Goal: Transaction & Acquisition: Book appointment/travel/reservation

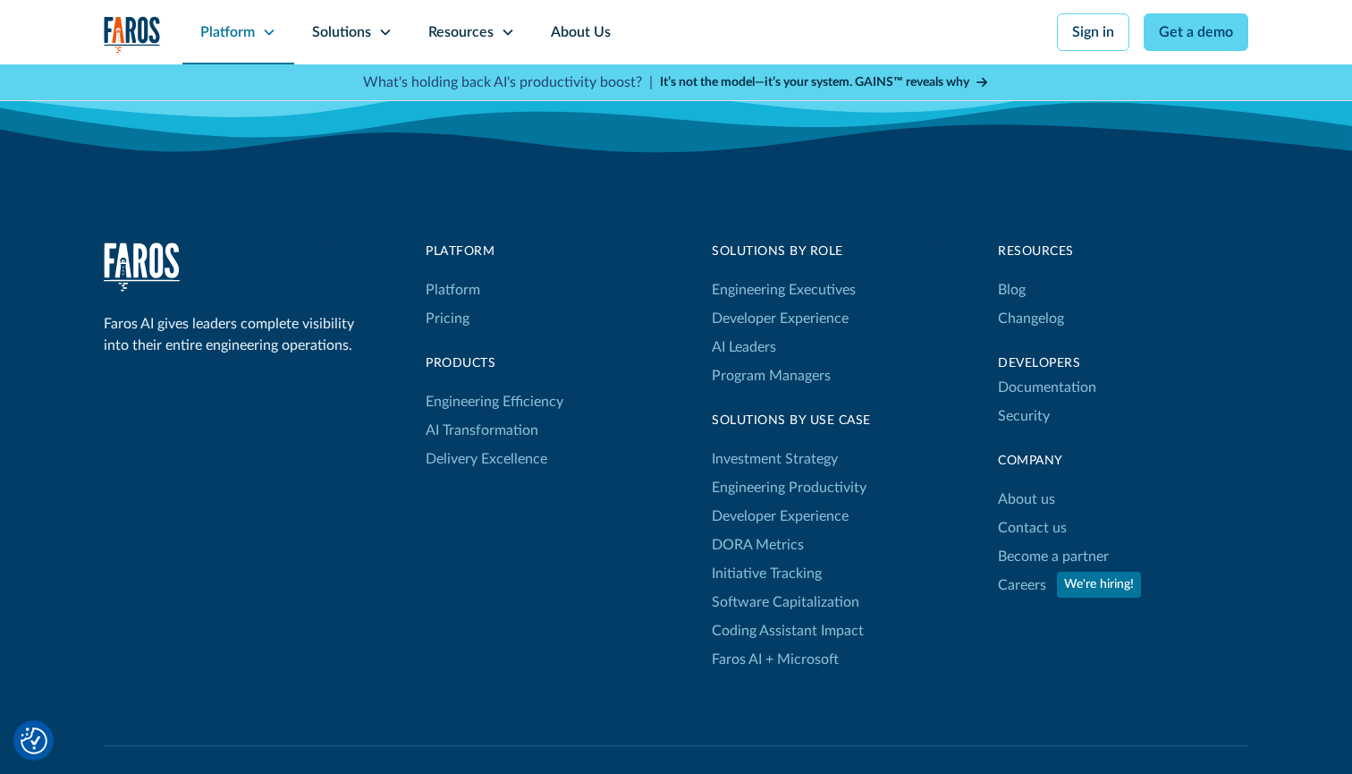
click at [277, 32] on div "Platform" at bounding box center [238, 32] width 112 height 64
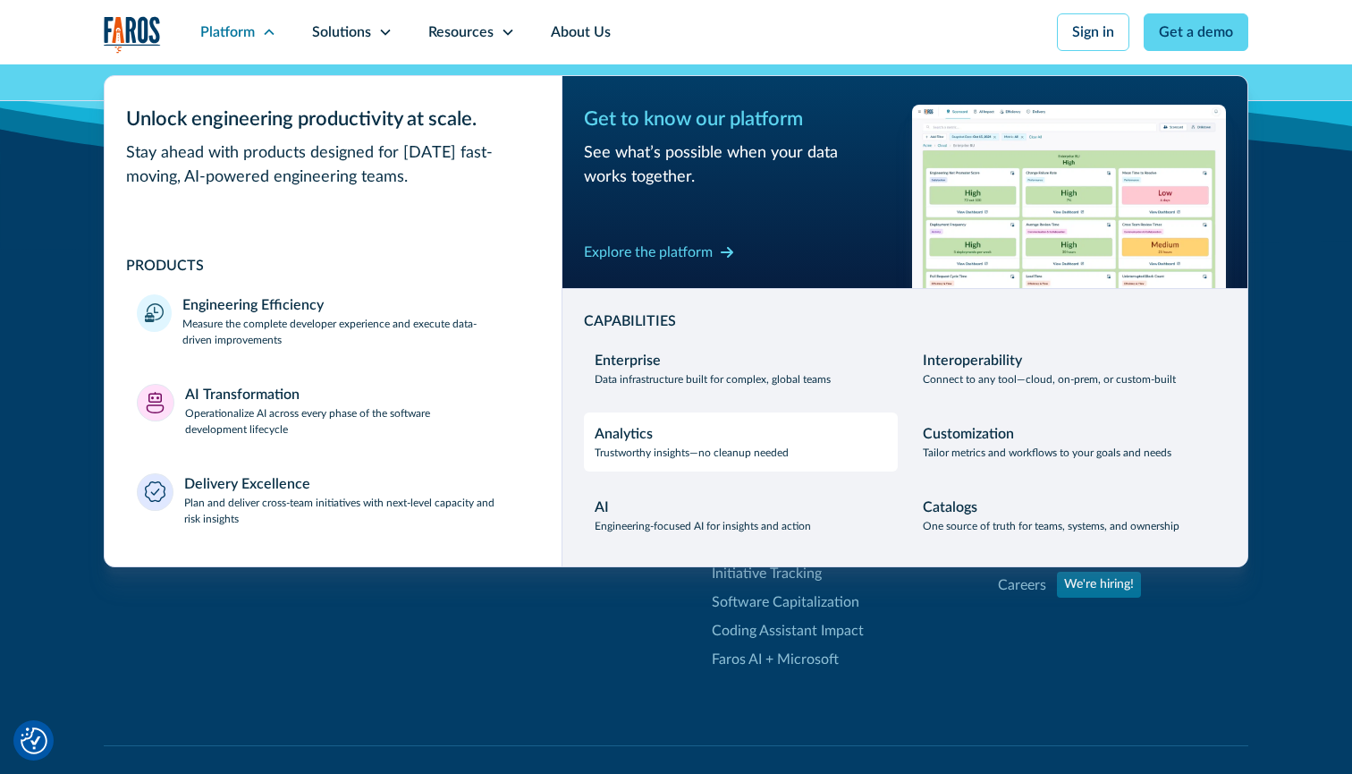
click at [670, 444] on p "Trustworthy insights—no cleanup needed" at bounding box center [692, 452] width 194 height 16
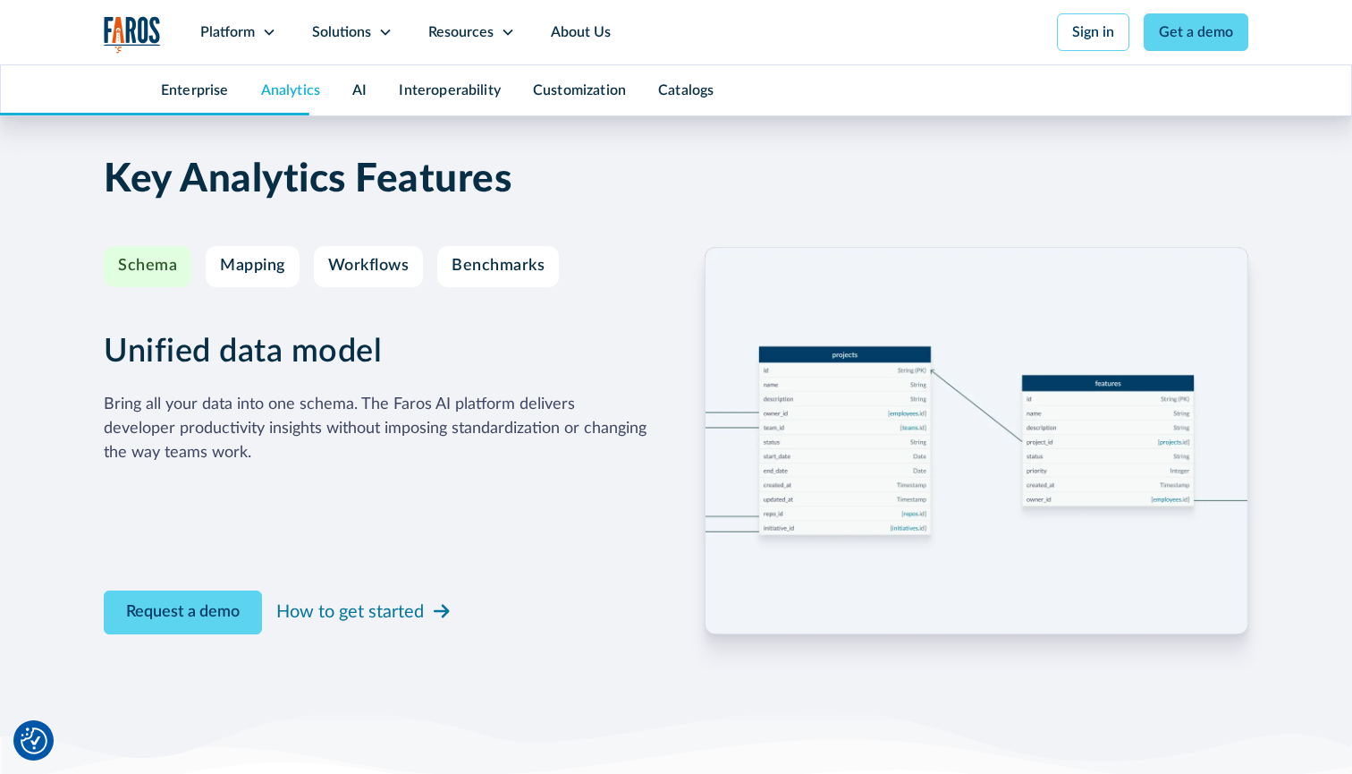
scroll to position [3045, 0]
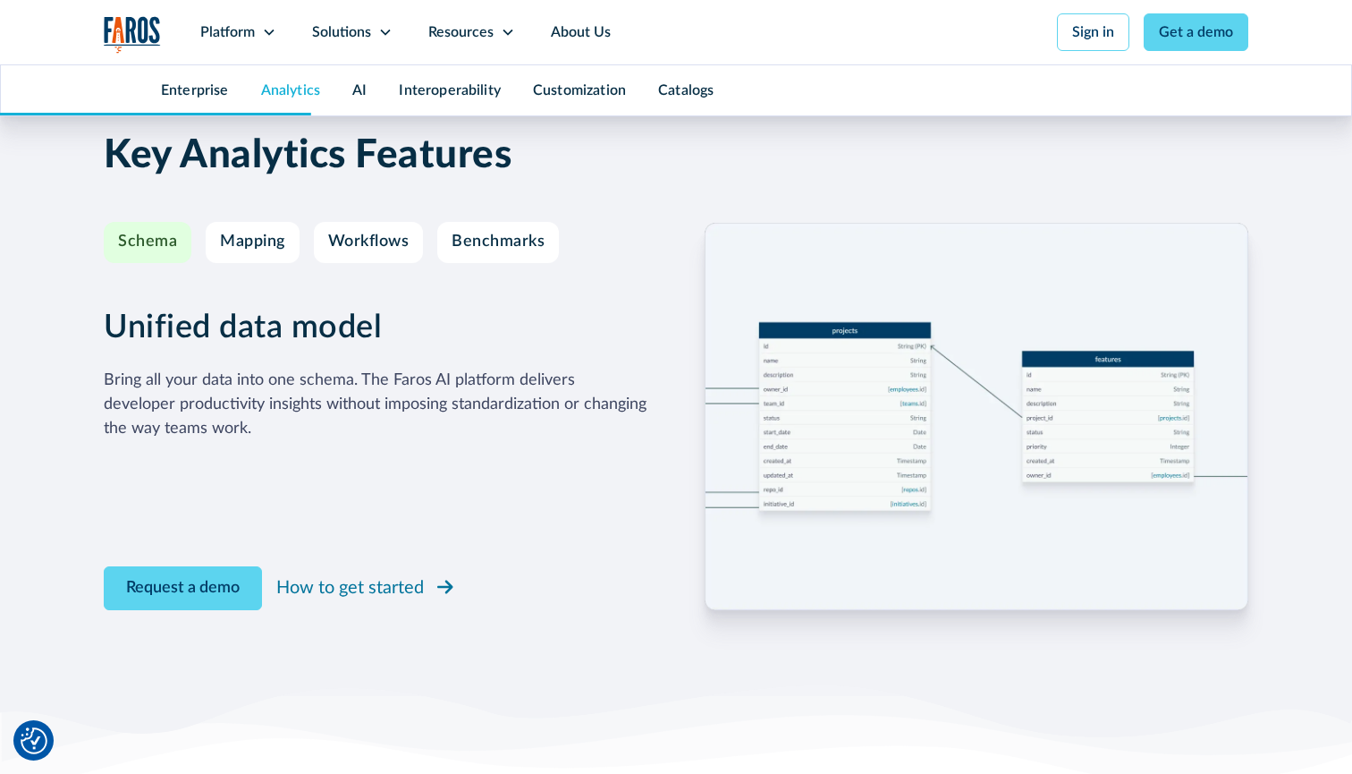
click at [361, 582] on div "How to get started" at bounding box center [350, 587] width 148 height 27
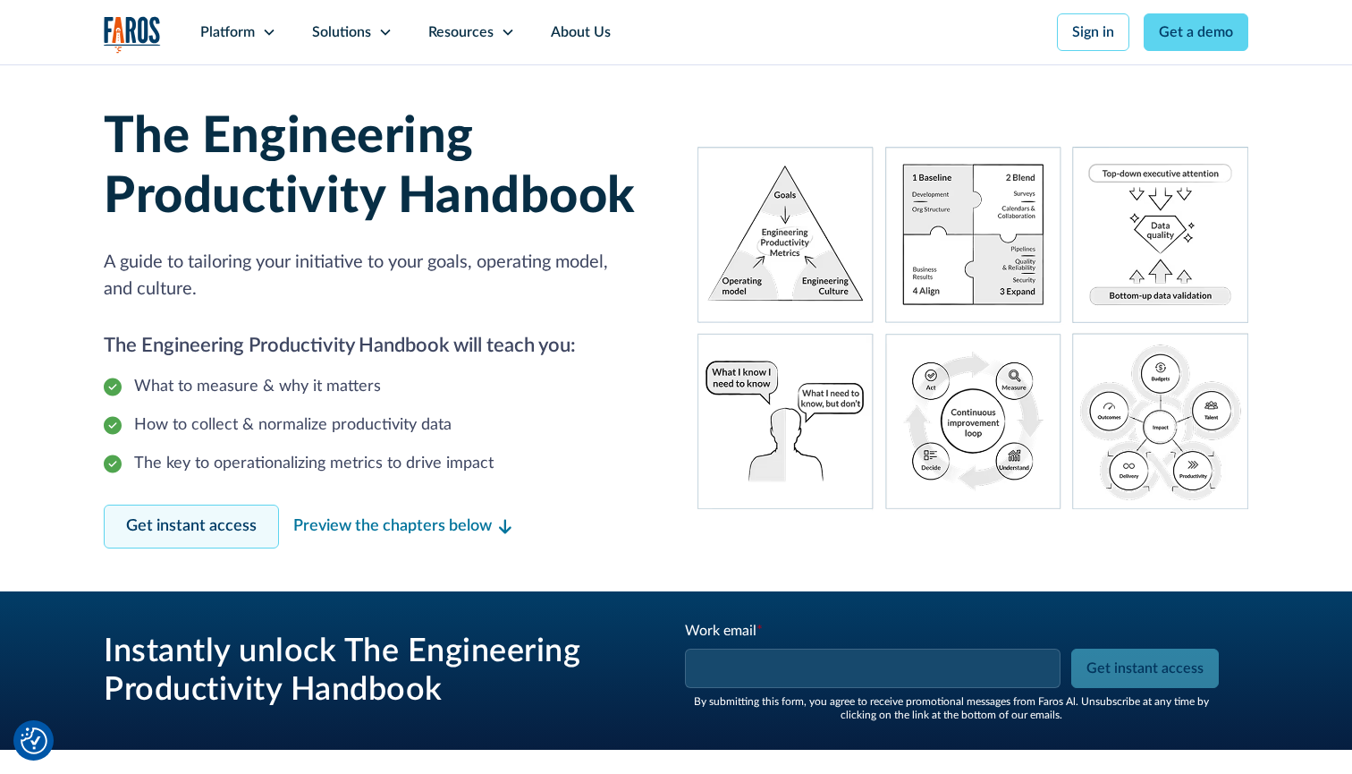
click at [210, 531] on link "Get instant access" at bounding box center [191, 526] width 175 height 44
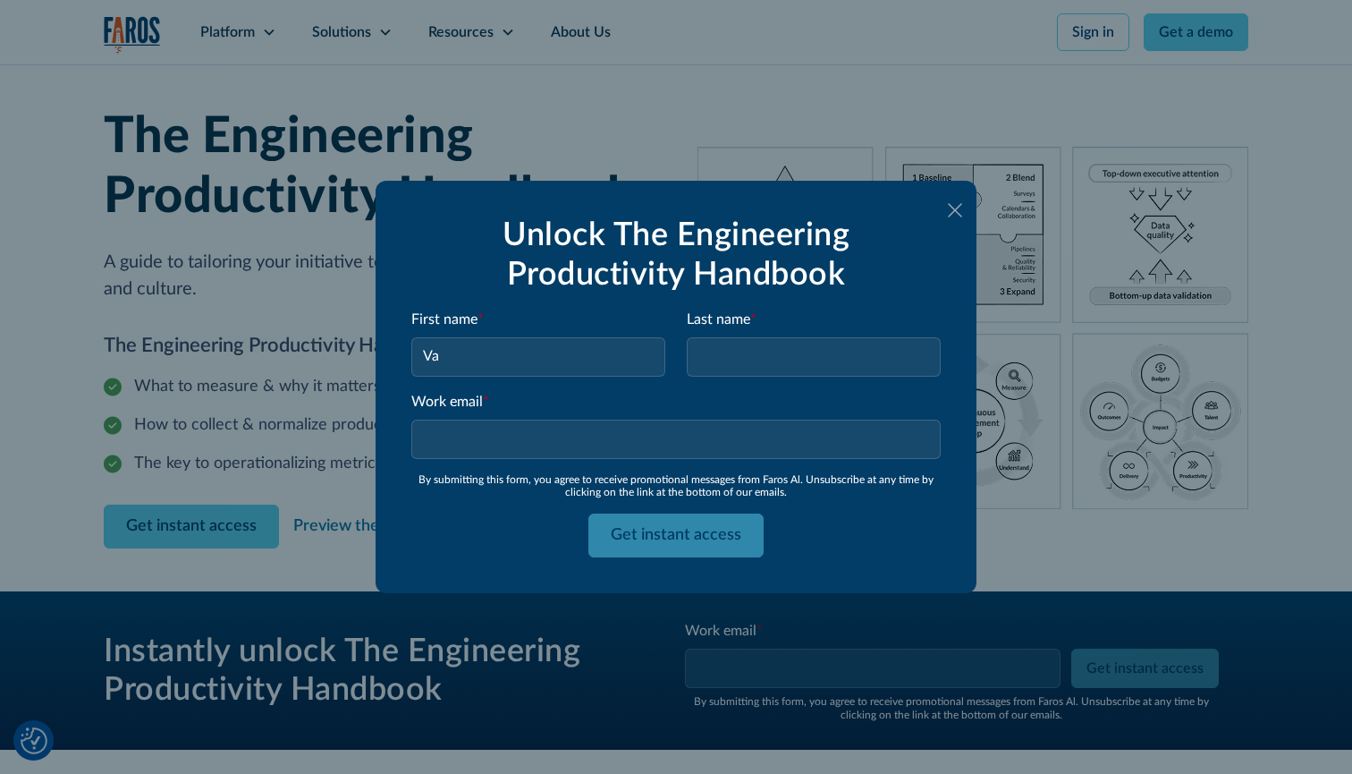
type input "Val"
type input "Valeriya"
type input "Shin"
paste input "valeriya_shin@epam.com"
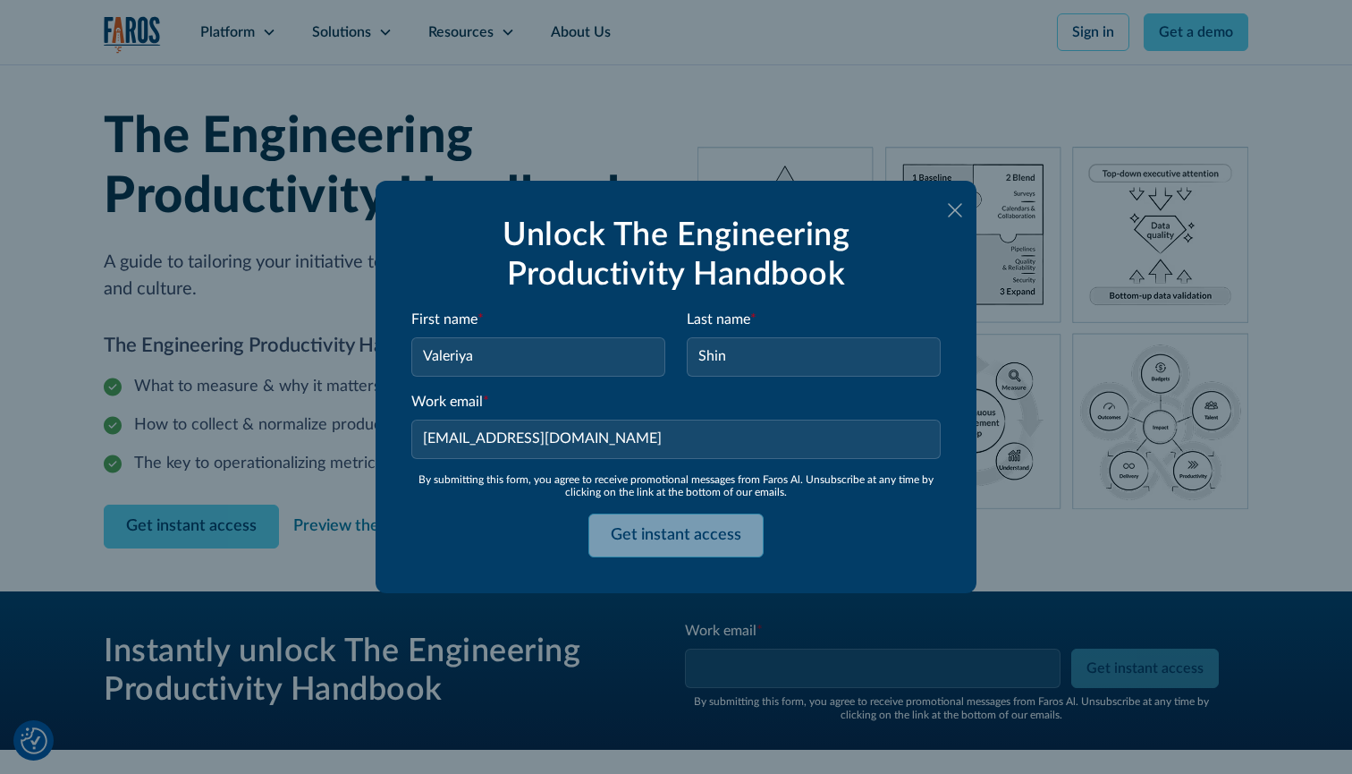
type input "valeriya_shin@epam.com"
click at [667, 535] on input "Get instant access" at bounding box center [675, 535] width 175 height 44
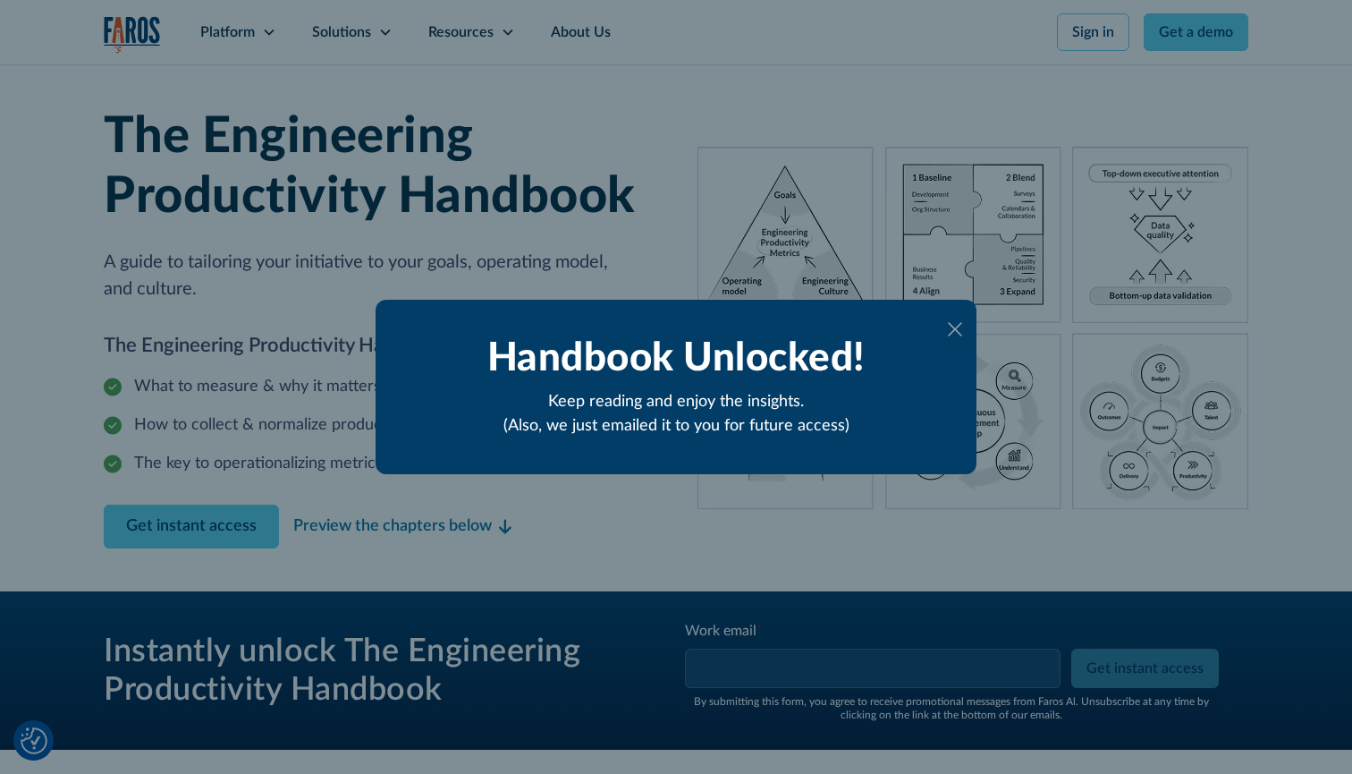
click at [956, 330] on icon at bounding box center [955, 329] width 14 height 14
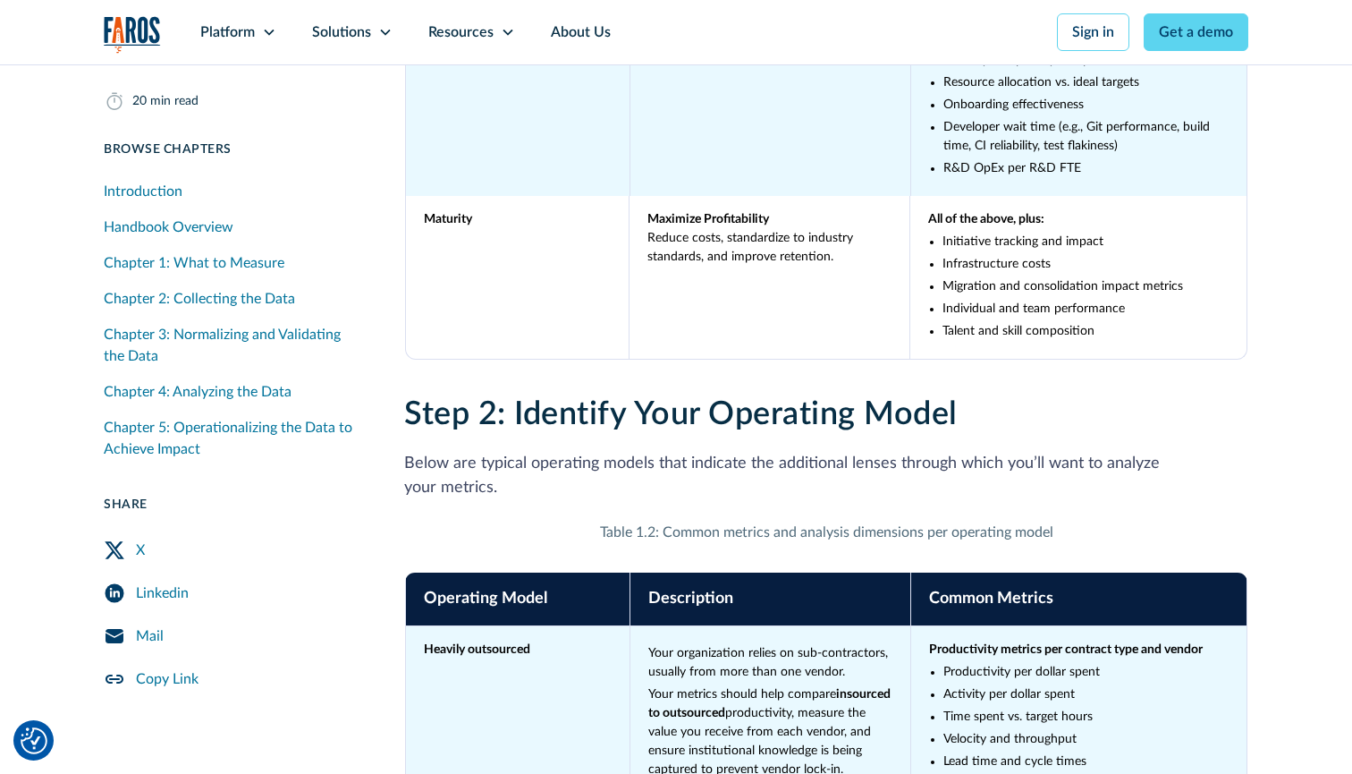
scroll to position [5661, 0]
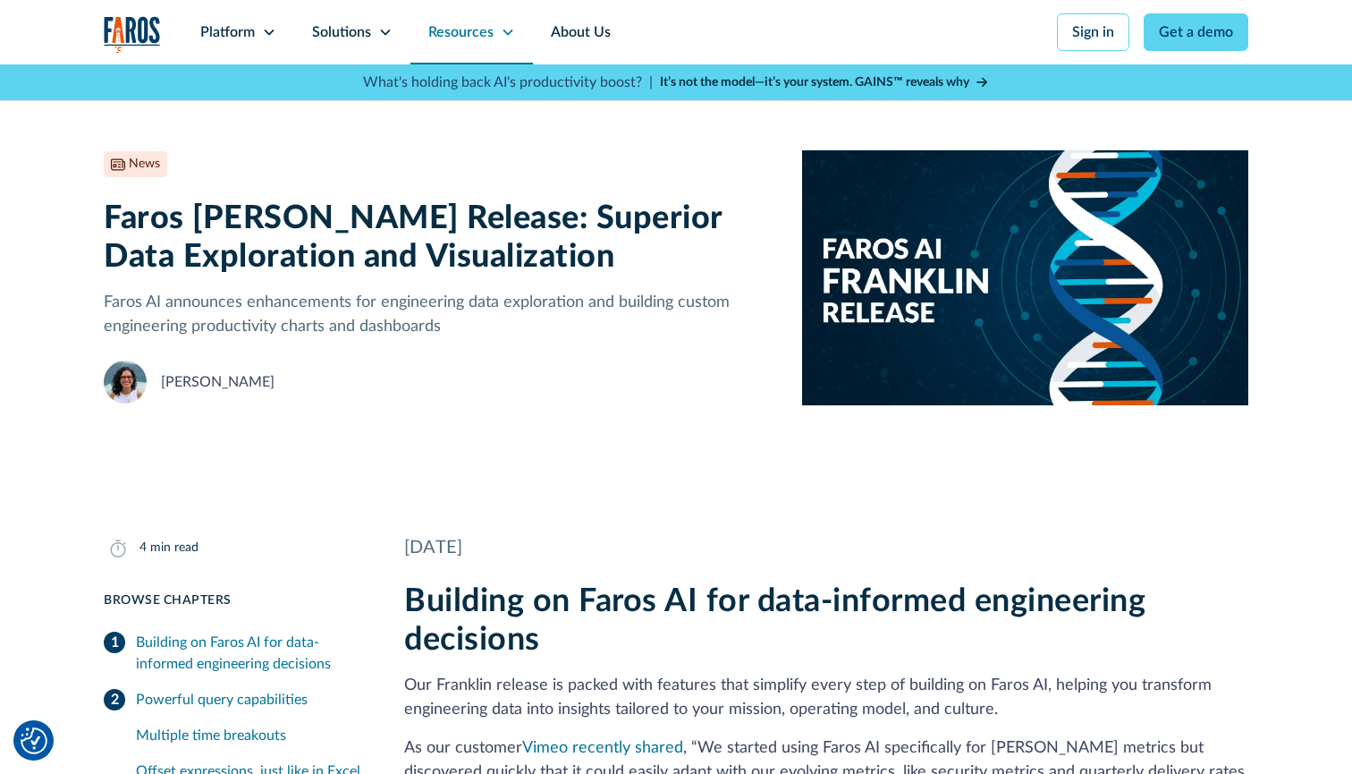
click at [509, 30] on icon at bounding box center [508, 32] width 14 height 14
click at [506, 31] on icon at bounding box center [508, 32] width 14 height 14
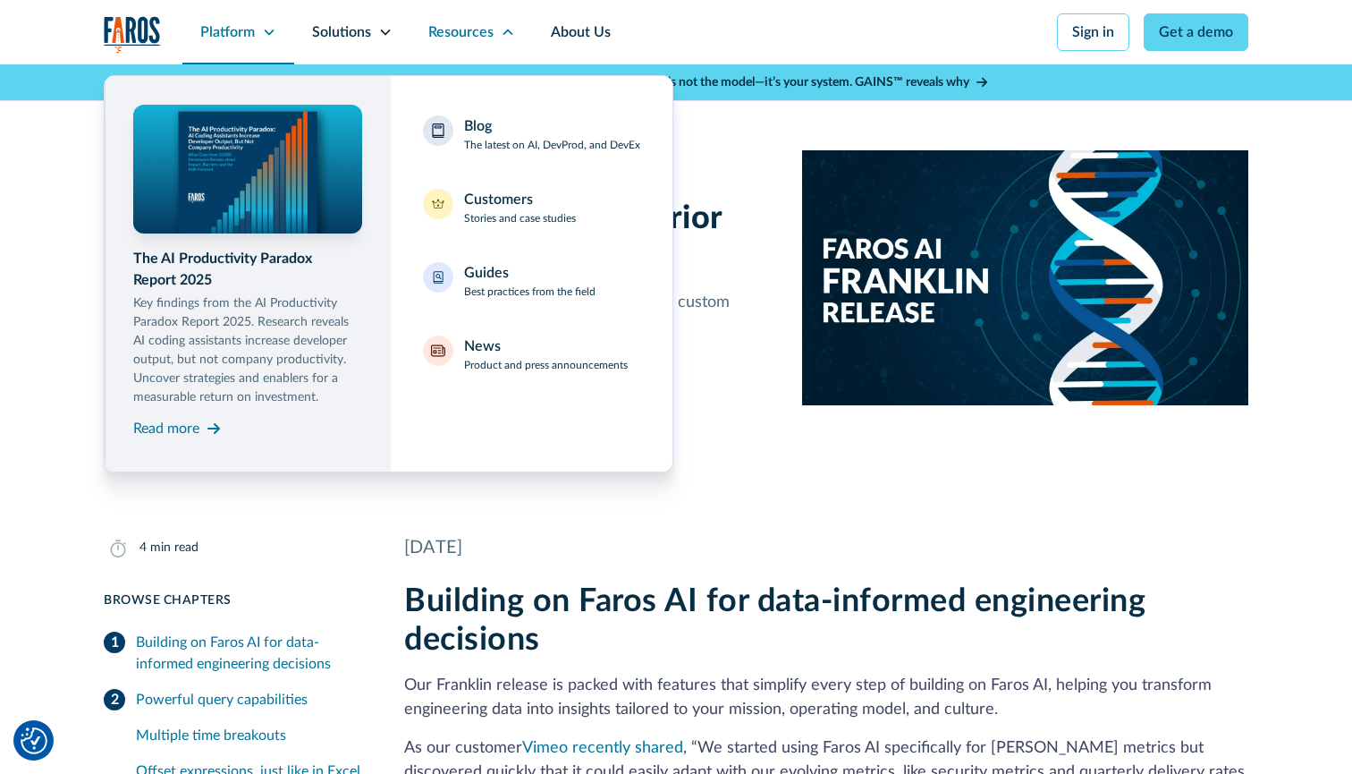
click at [500, 61] on div "Resources" at bounding box center [471, 32] width 123 height 64
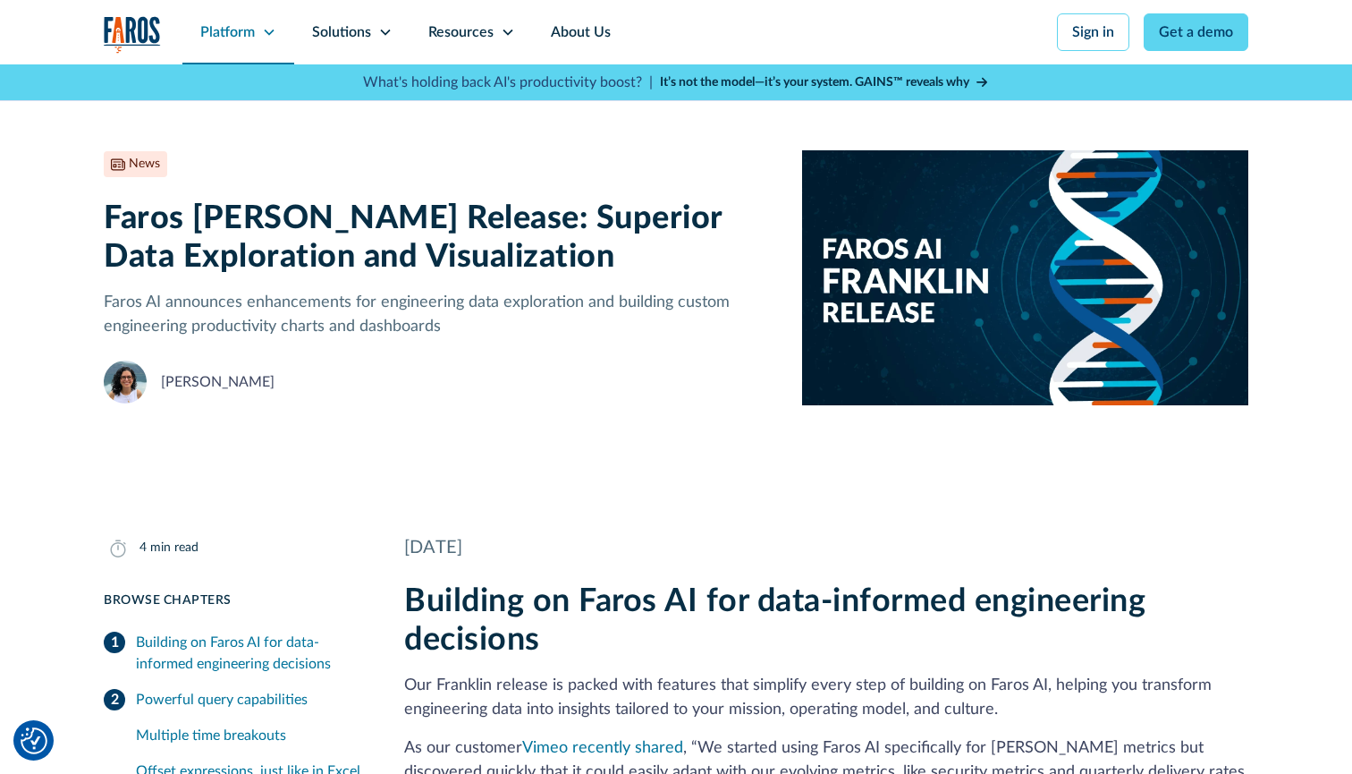
click at [271, 31] on icon at bounding box center [269, 32] width 14 height 14
click at [270, 42] on div "Platform" at bounding box center [238, 32] width 112 height 64
click at [267, 32] on icon at bounding box center [269, 33] width 10 height 6
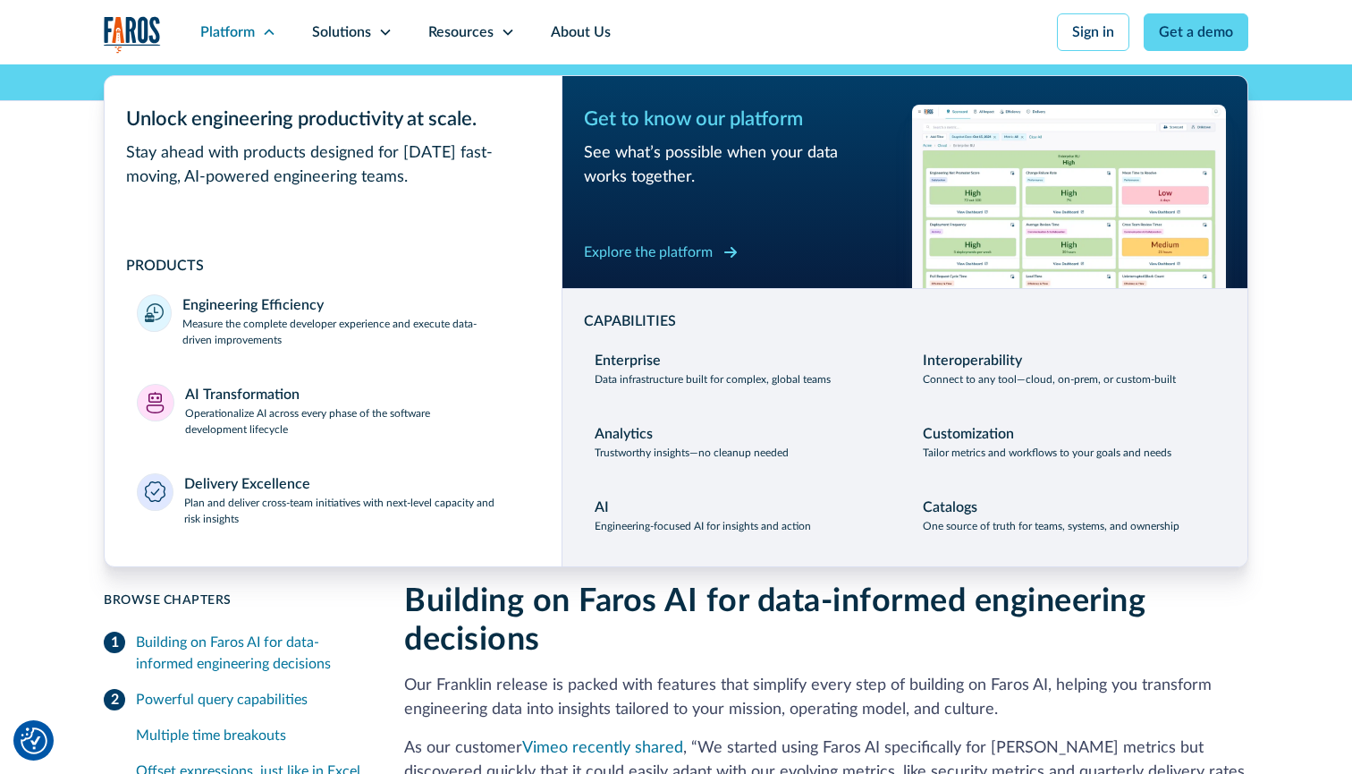
click at [680, 252] on div "Explore the platform" at bounding box center [648, 251] width 129 height 21
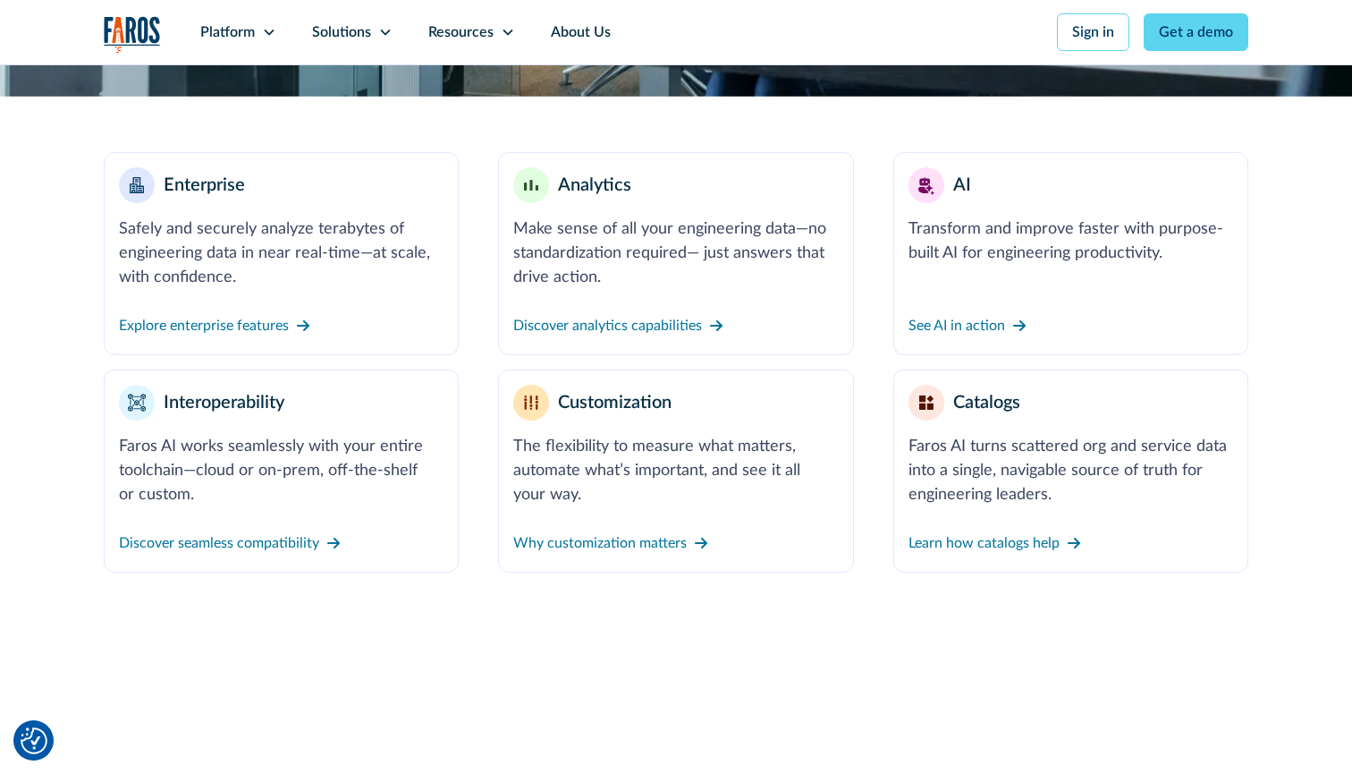
scroll to position [731, 0]
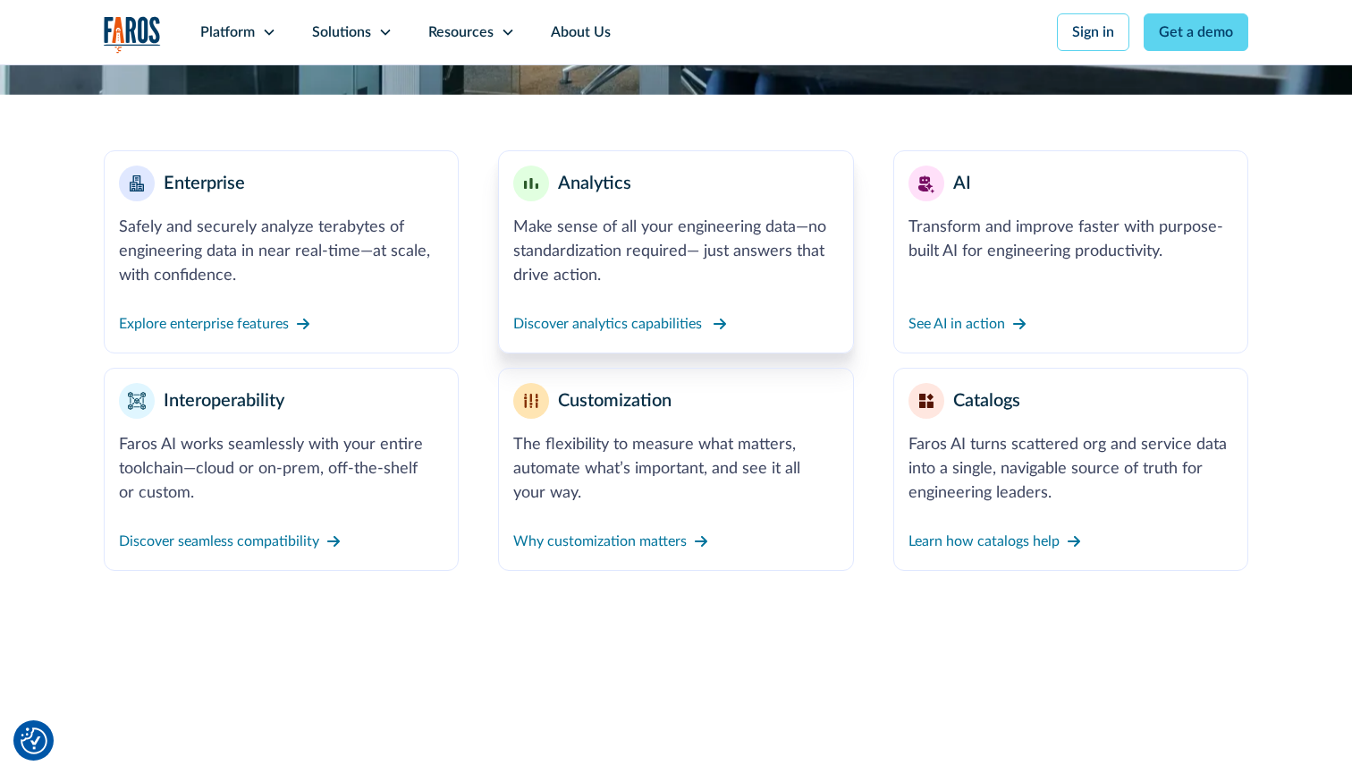
click at [605, 321] on div "Discover analytics capabilities" at bounding box center [607, 323] width 189 height 21
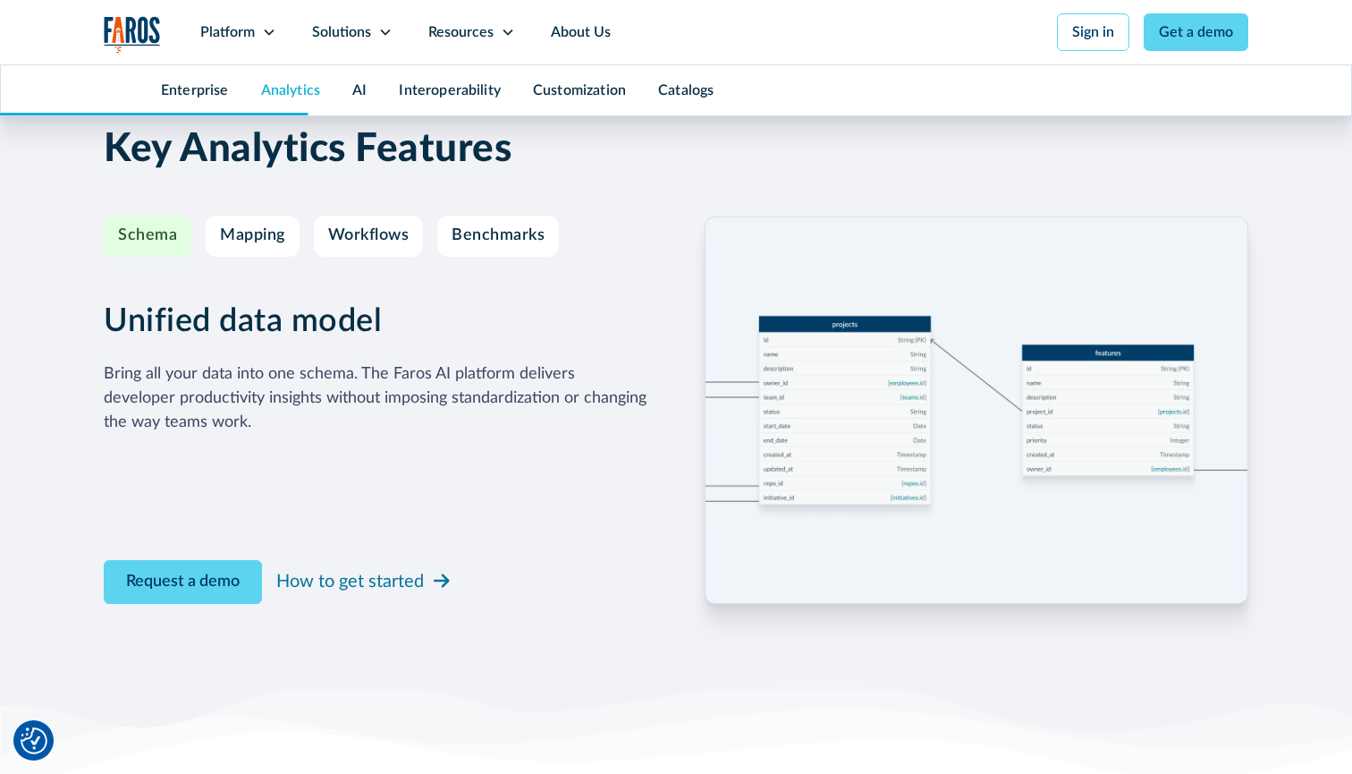
scroll to position [3050, 0]
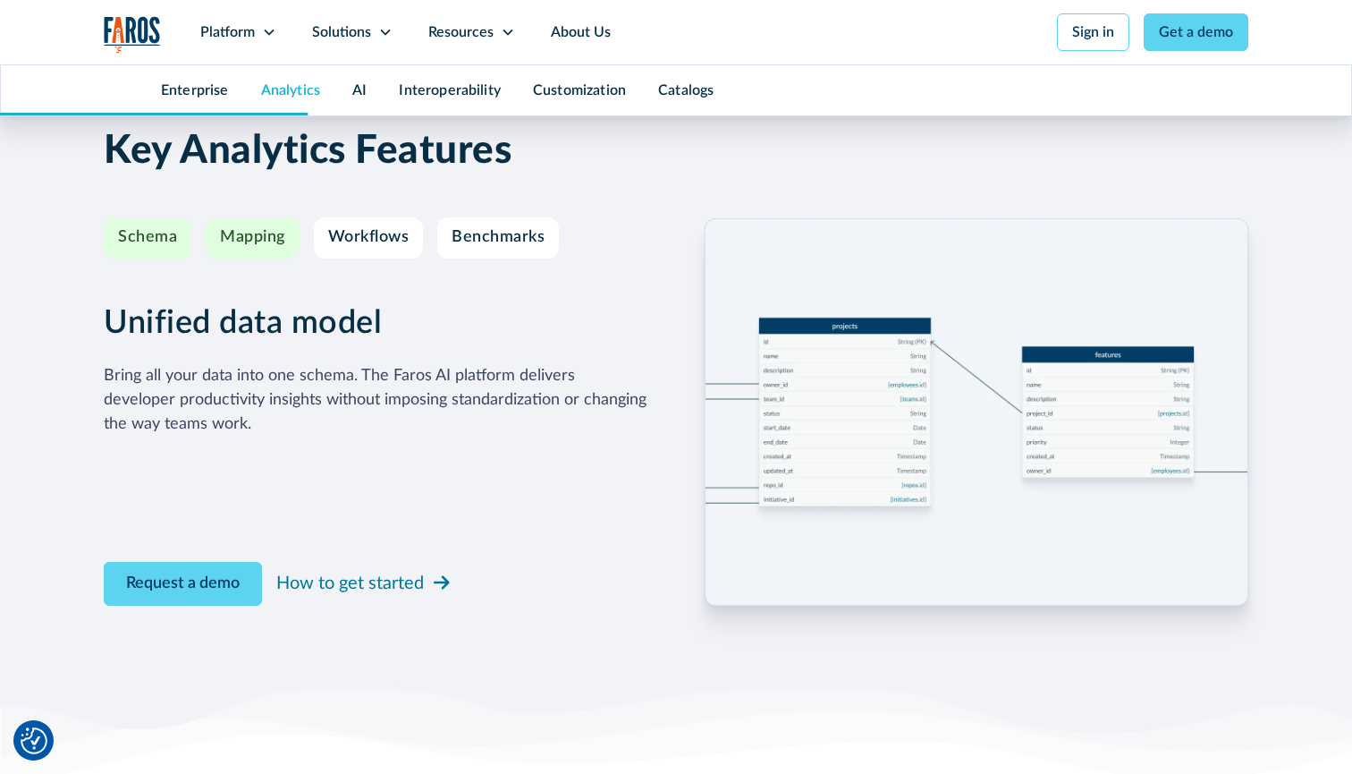
click at [262, 234] on div "Mapping" at bounding box center [252, 238] width 65 height 20
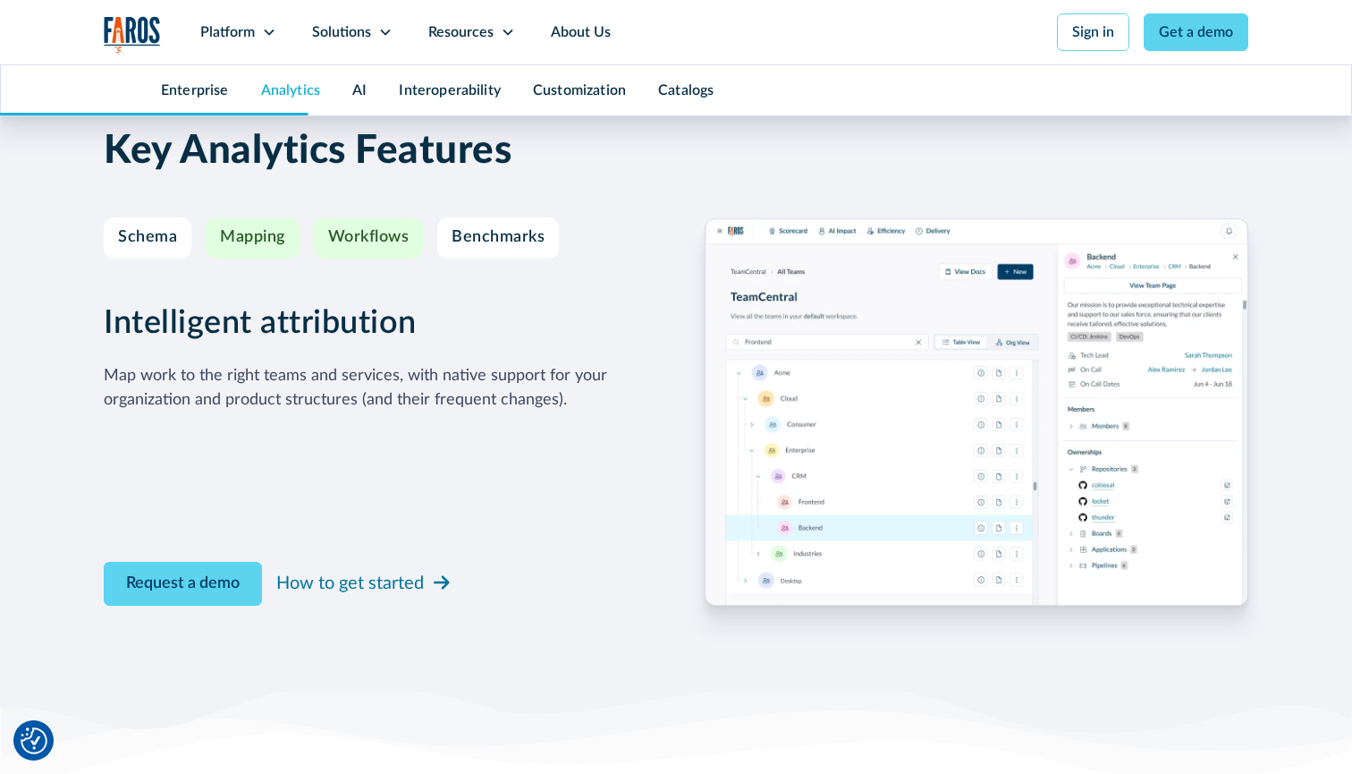
click at [367, 238] on div "Workflows" at bounding box center [368, 238] width 81 height 20
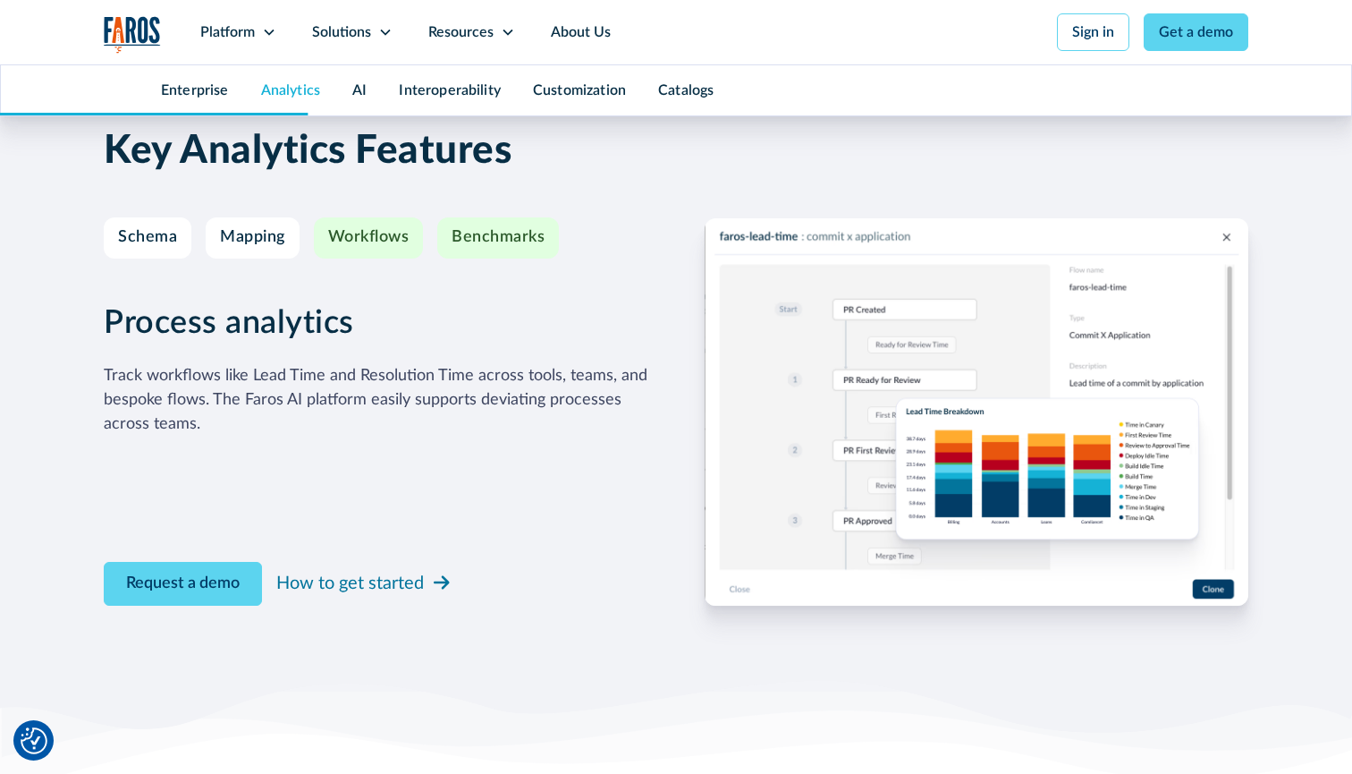
click at [513, 233] on div "Benchmarks" at bounding box center [498, 238] width 93 height 20
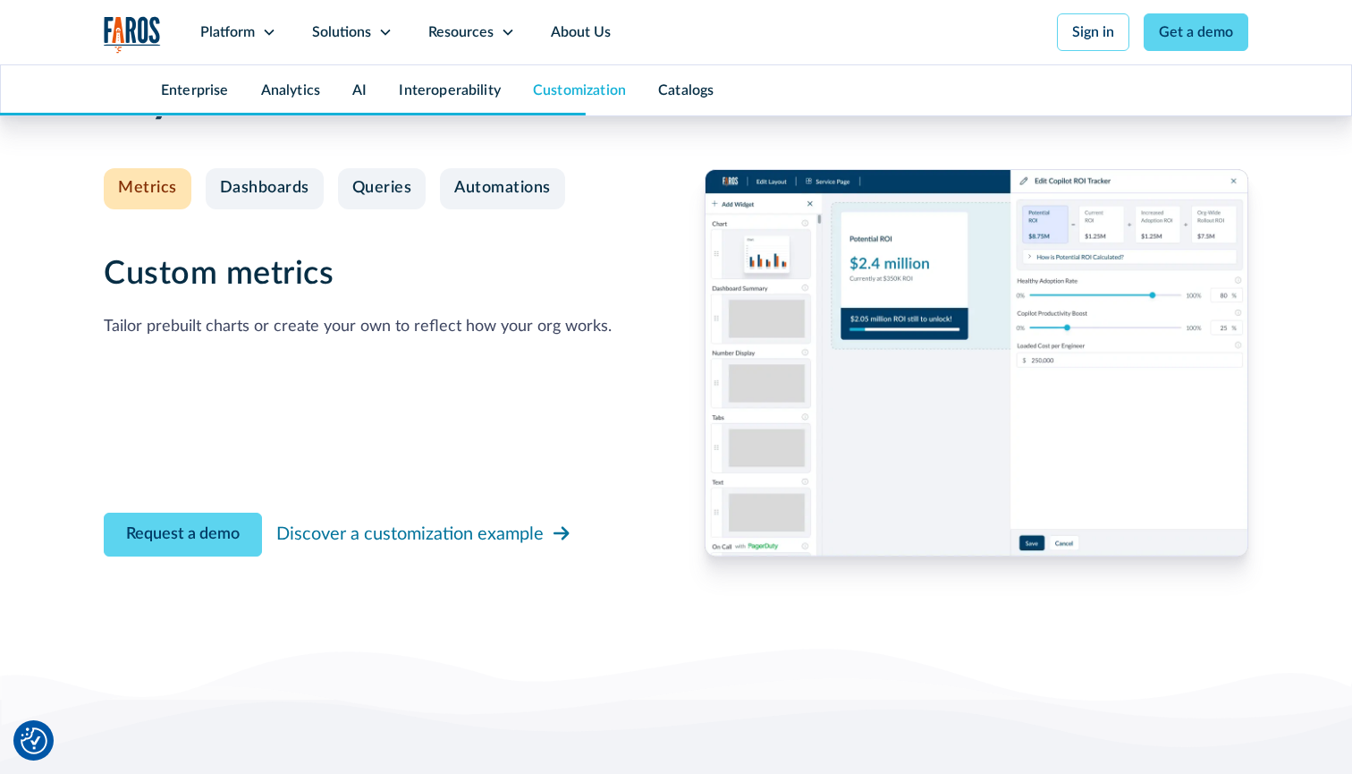
scroll to position [6732, 0]
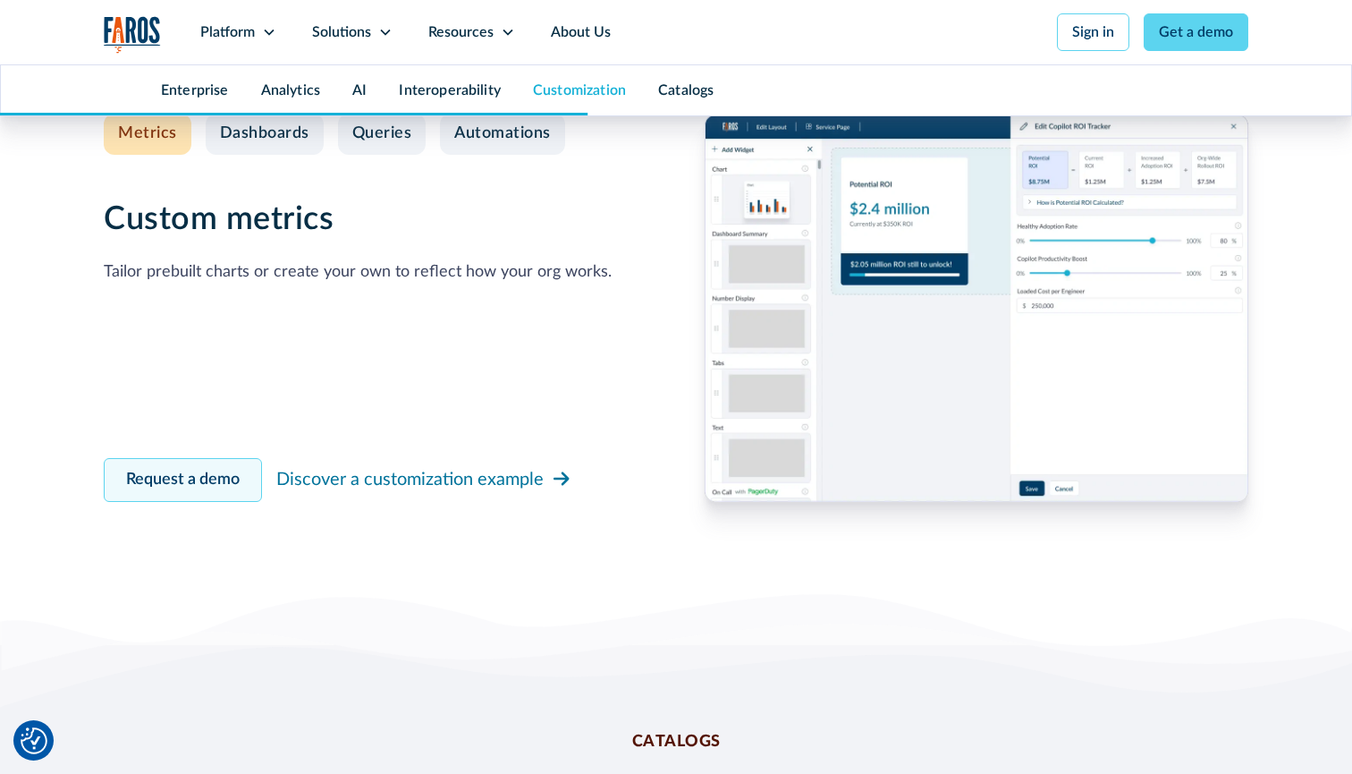
click at [211, 471] on link "Request a demo" at bounding box center [183, 480] width 158 height 44
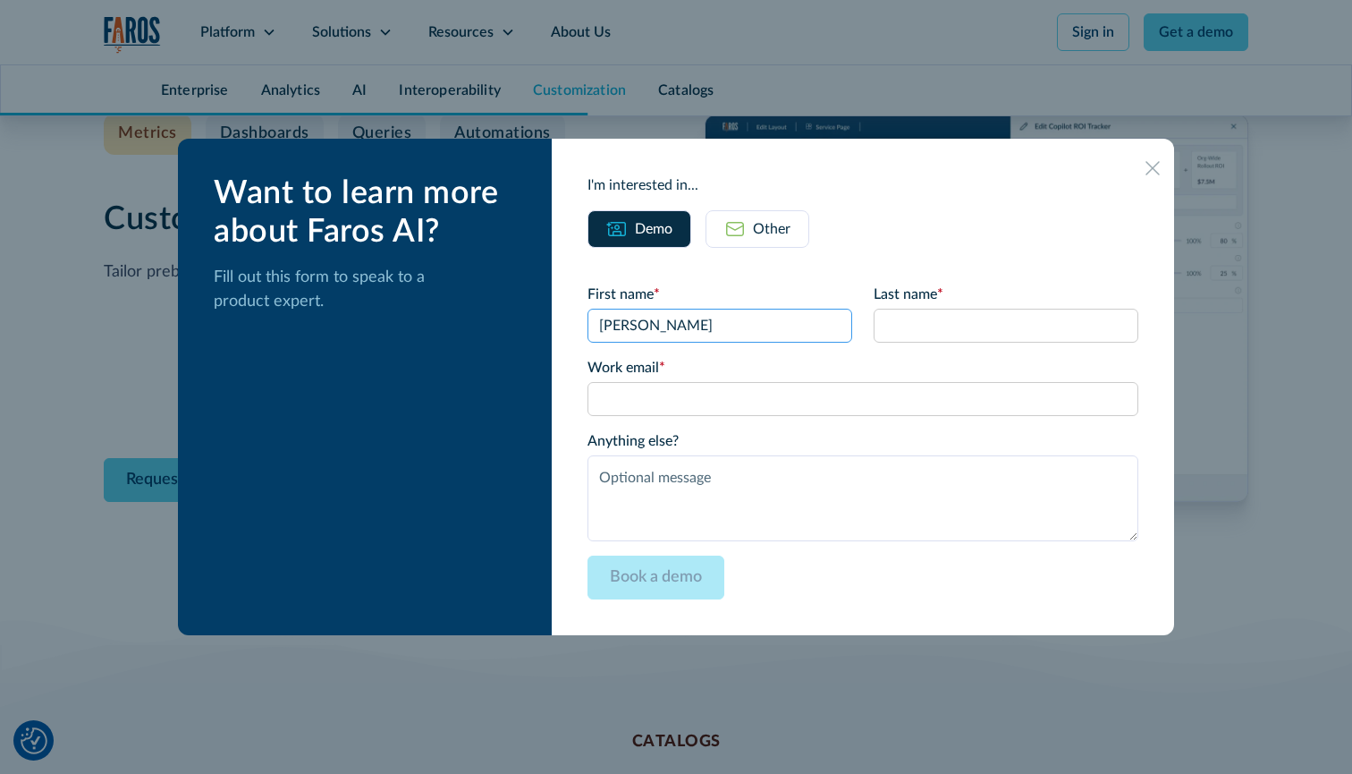
type input "Valeria"
type input "Shin"
paste input "valeriya_shin@epam.com"
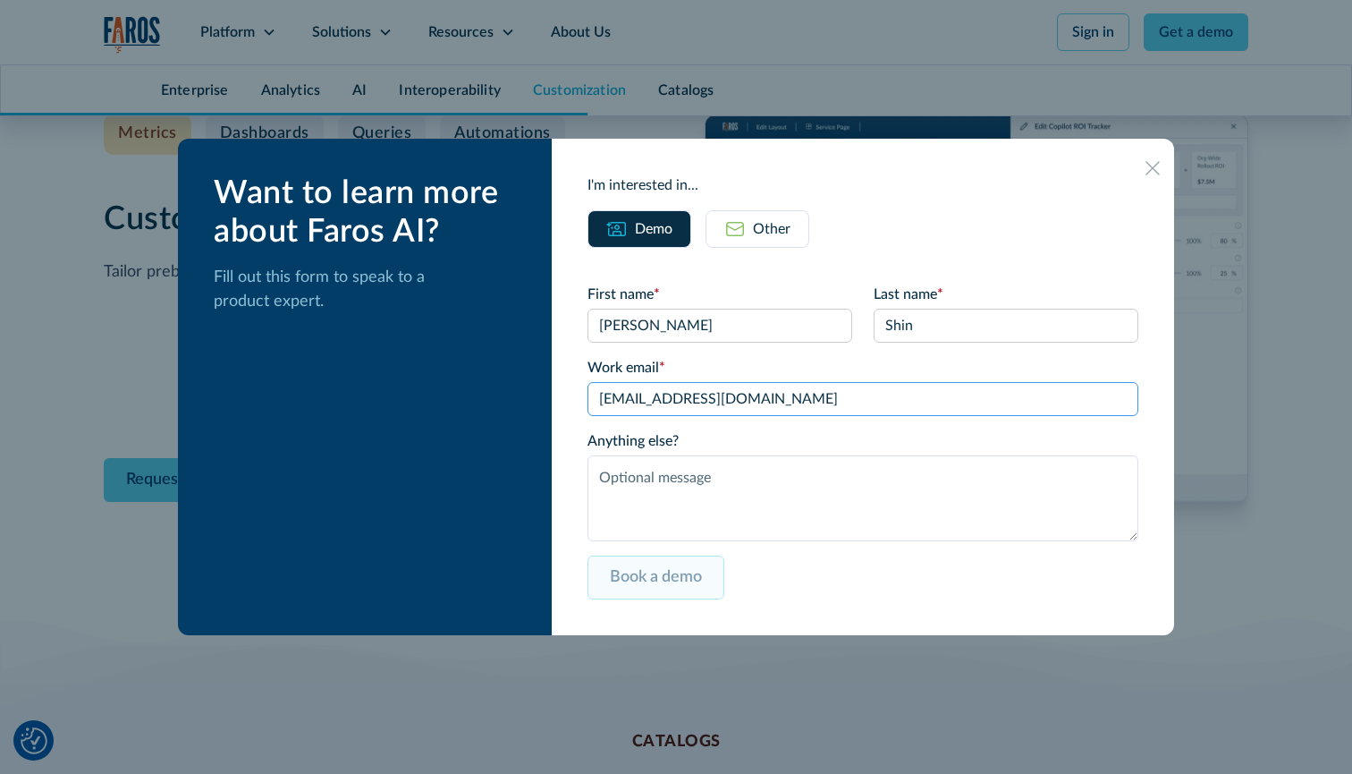
type input "valeriya_shin@epam.com"
click at [631, 579] on input "Book a demo" at bounding box center [656, 577] width 137 height 44
